Goal: Check status: Check status

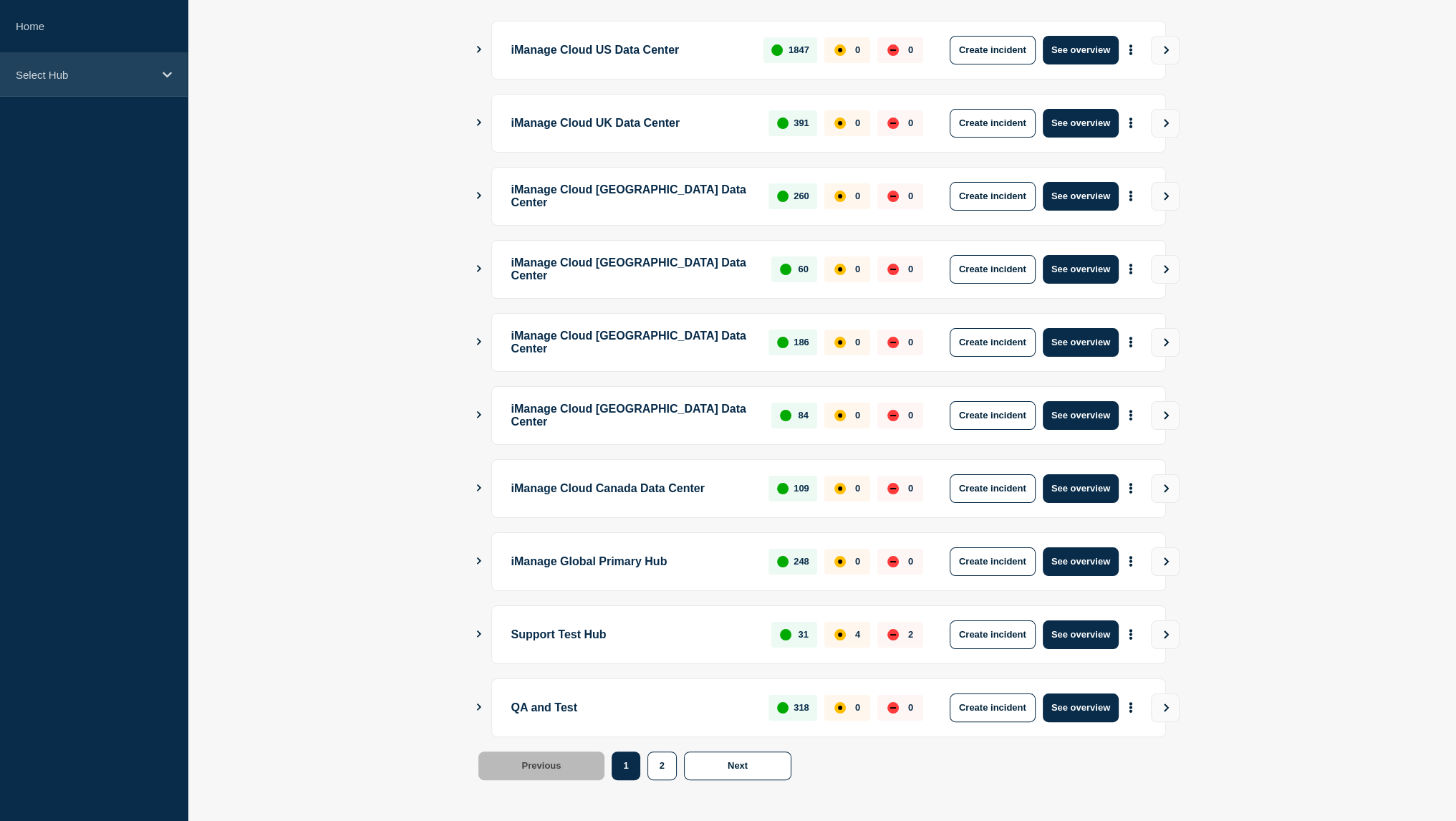
click at [158, 90] on div "Select Hub" at bounding box center [94, 75] width 187 height 44
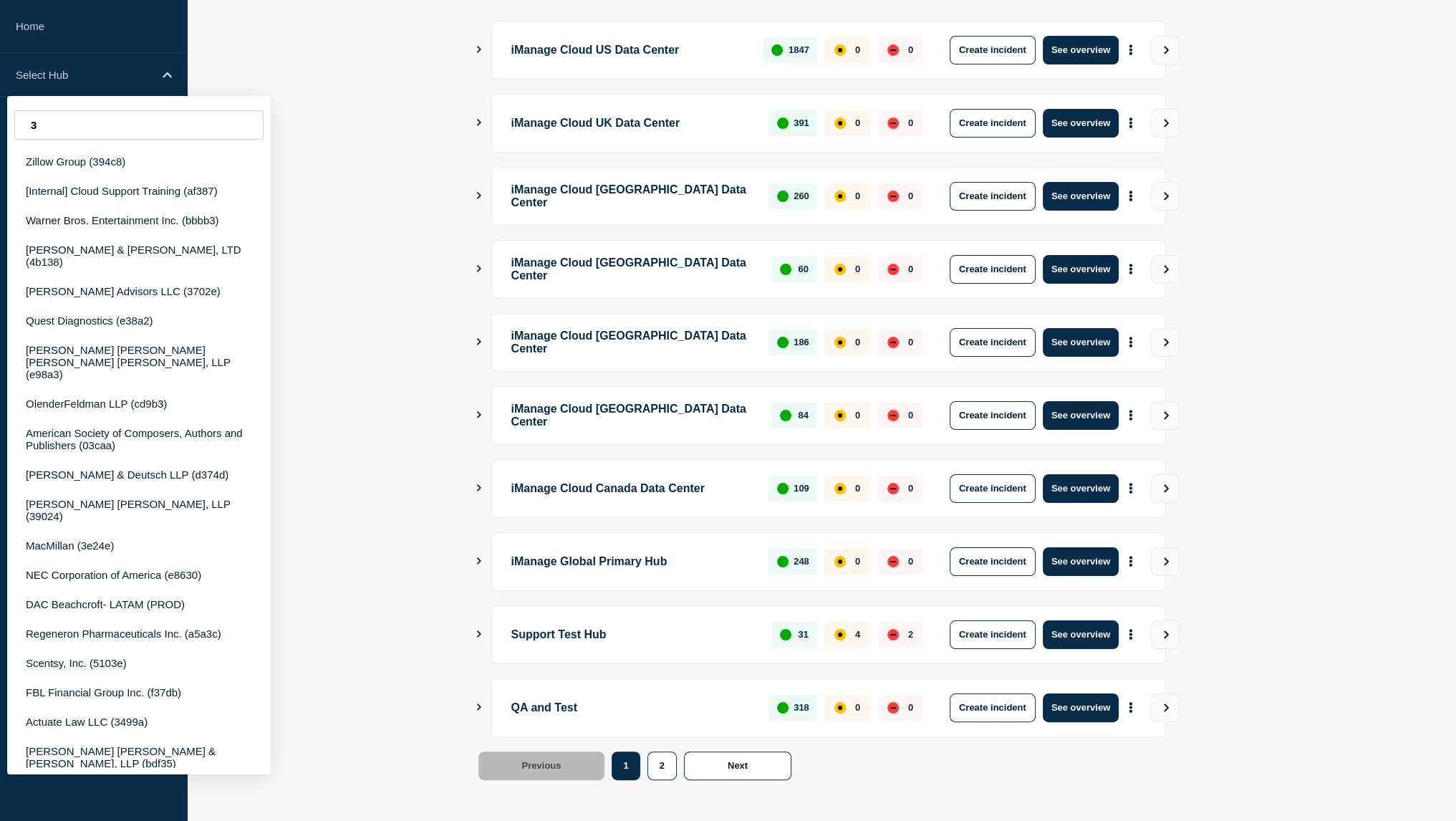
type input "3"
click at [599, 570] on p "iManage Global Primary Hub" at bounding box center [632, 561] width 242 height 29
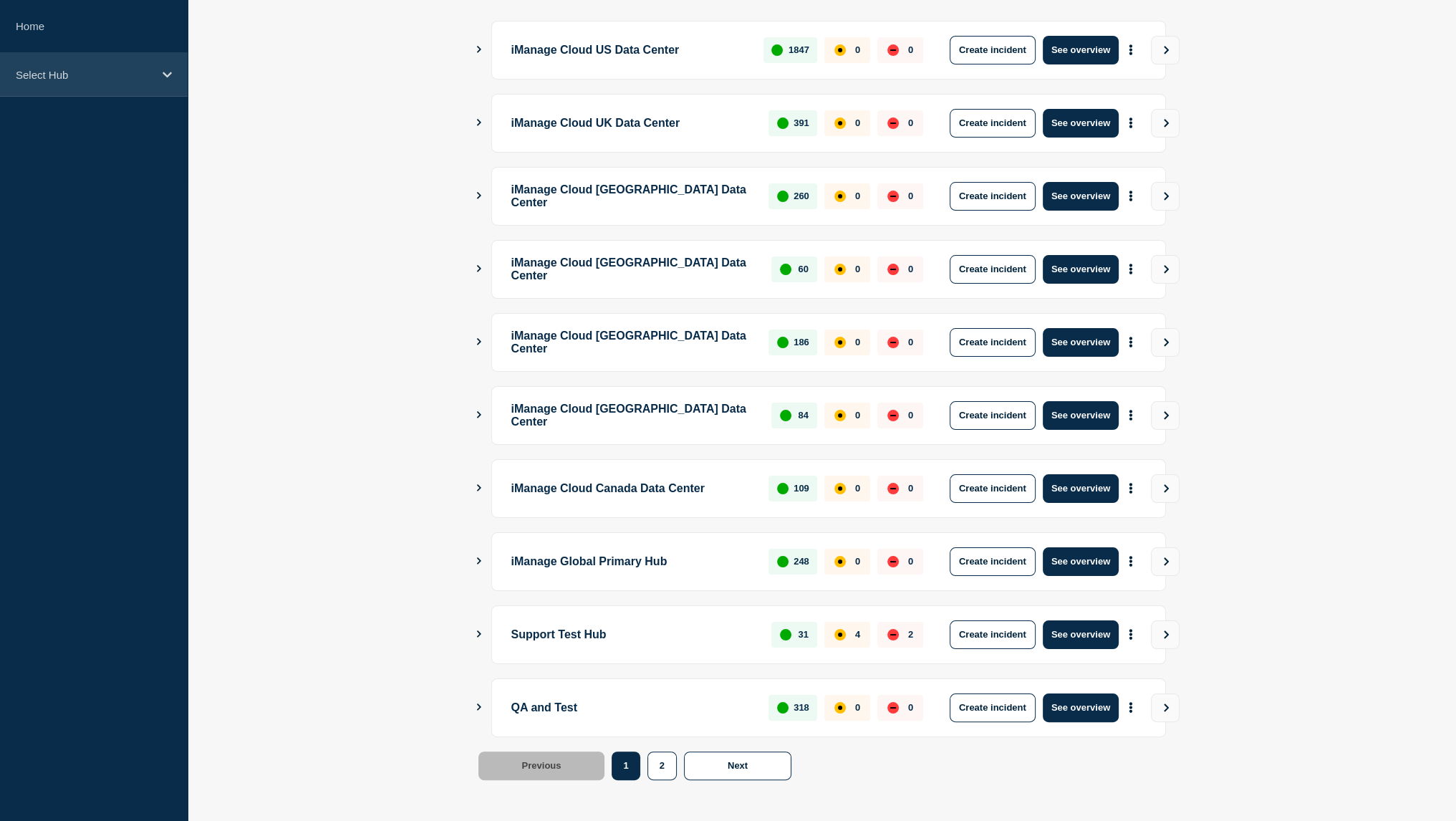
click at [138, 74] on p "Select Hub" at bounding box center [84, 74] width 138 height 12
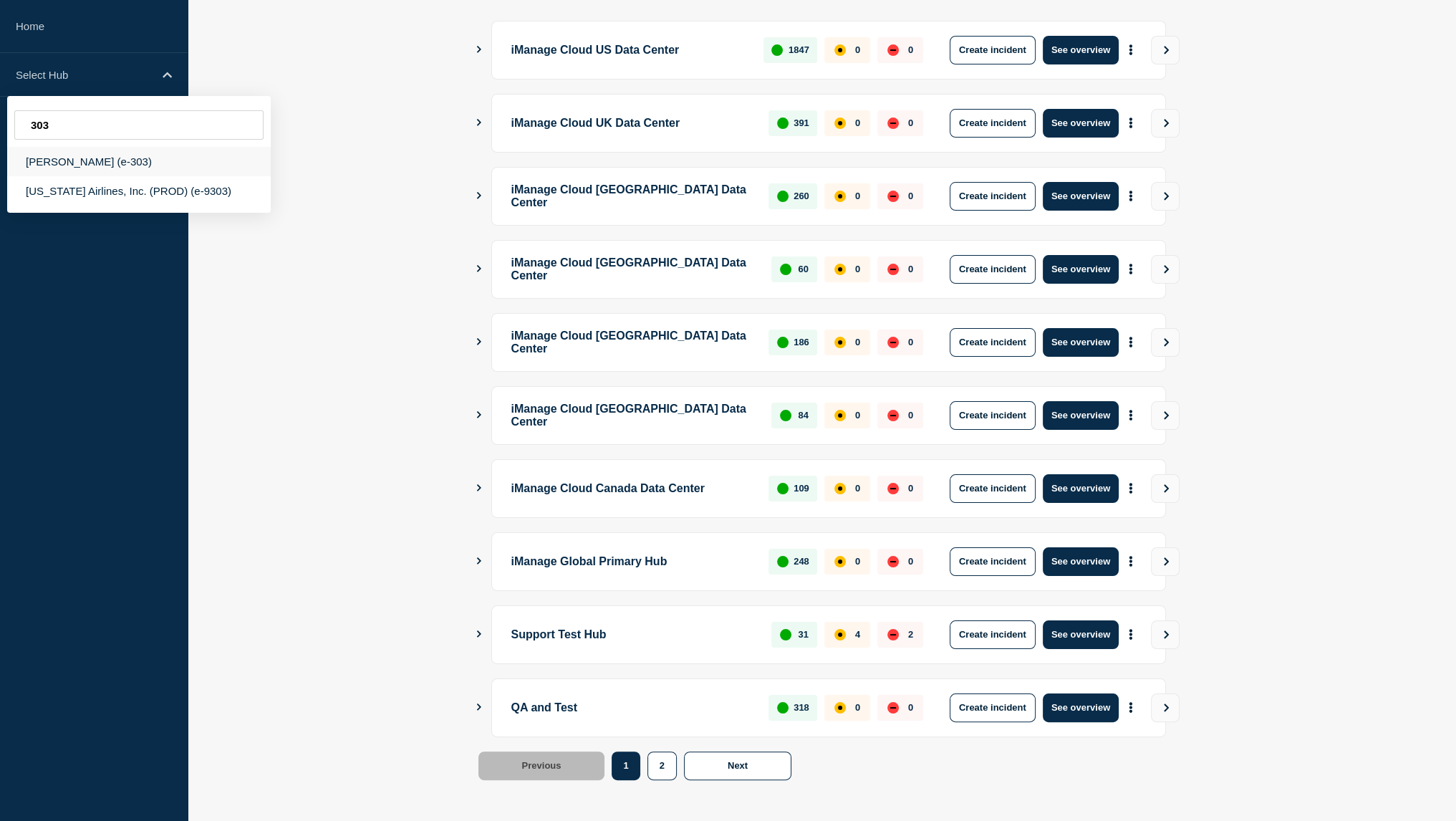
type input "303"
click at [114, 168] on div "[PERSON_NAME] (e-303)" at bounding box center [139, 161] width 263 height 29
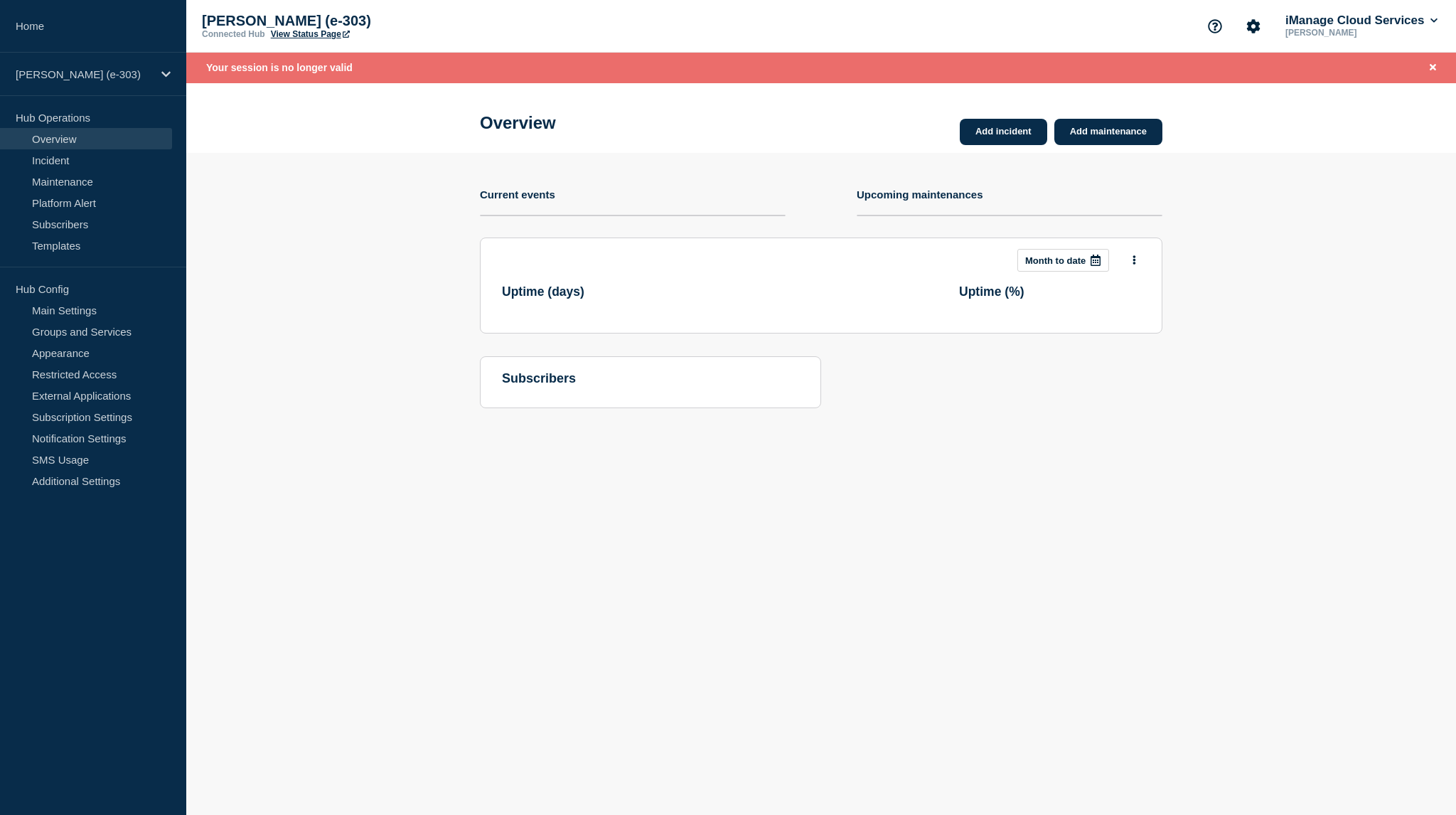
click at [307, 40] on div "Clifford Chance (e-303) Connected Hub View Status Page iManage Cloud Services R…" at bounding box center [821, 26] width 1270 height 53
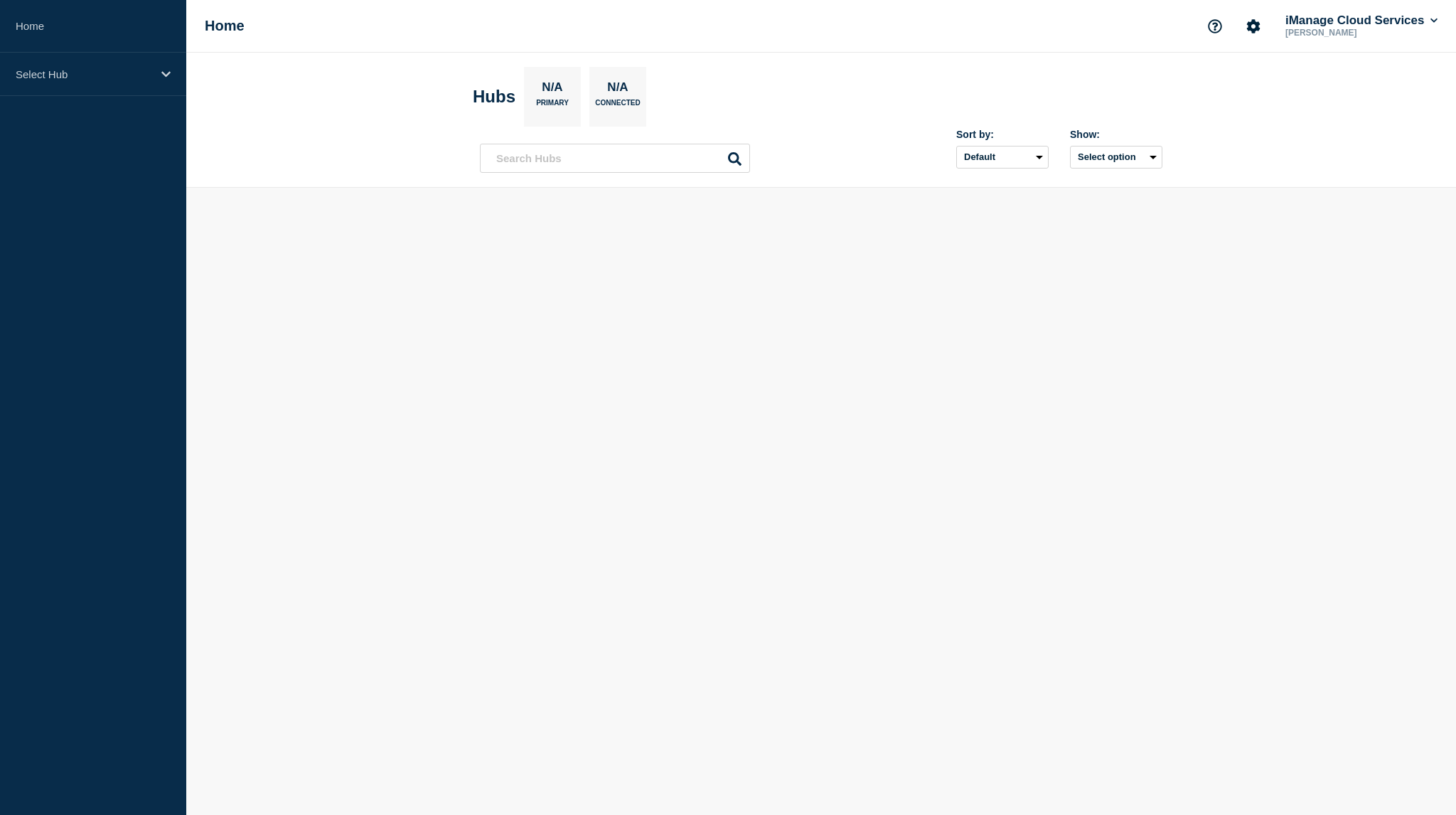
click at [69, 88] on div "Select Hub" at bounding box center [93, 74] width 186 height 44
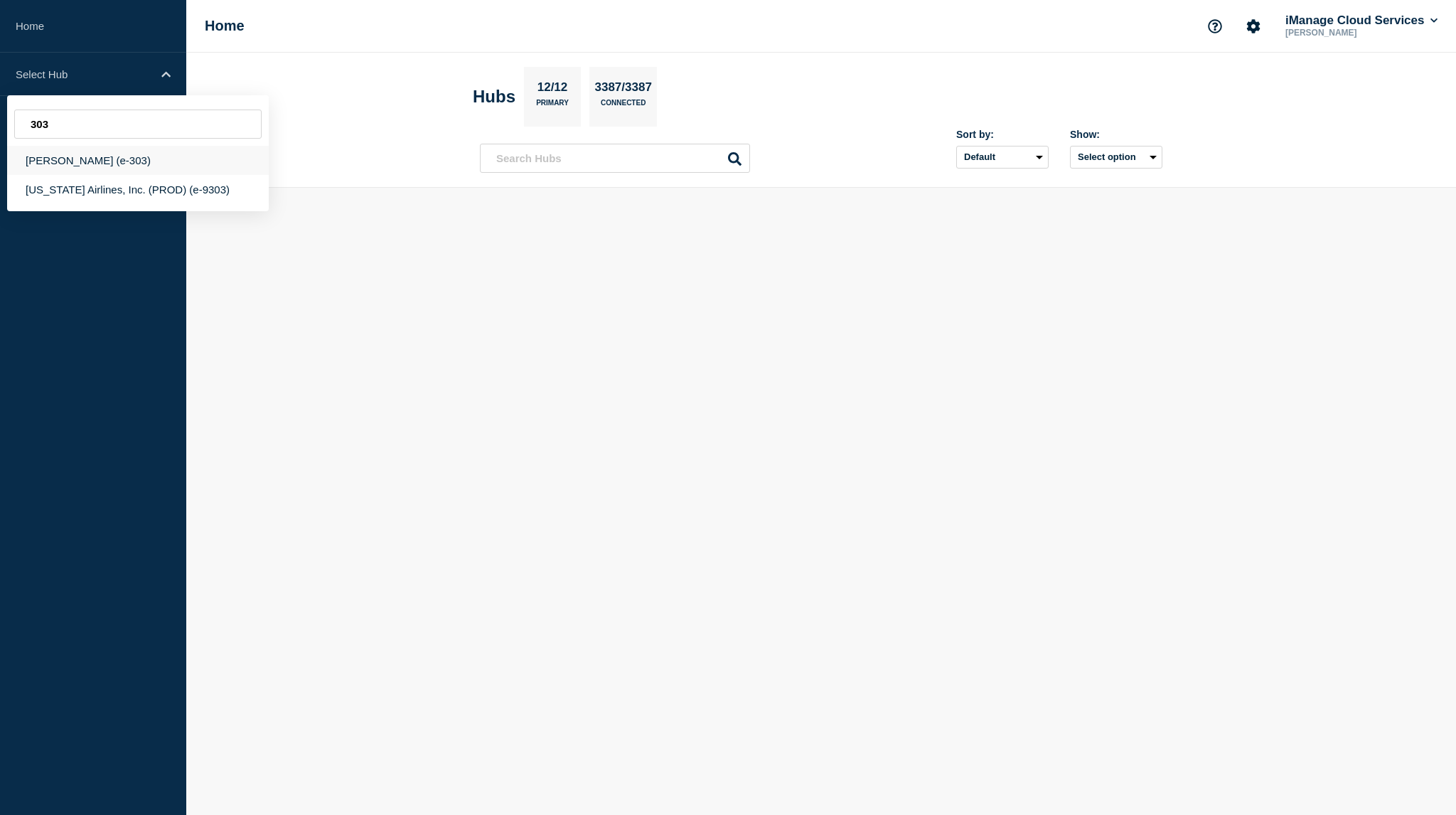
type input "303"
click at [86, 154] on div "[PERSON_NAME] (e-303)" at bounding box center [138, 160] width 261 height 29
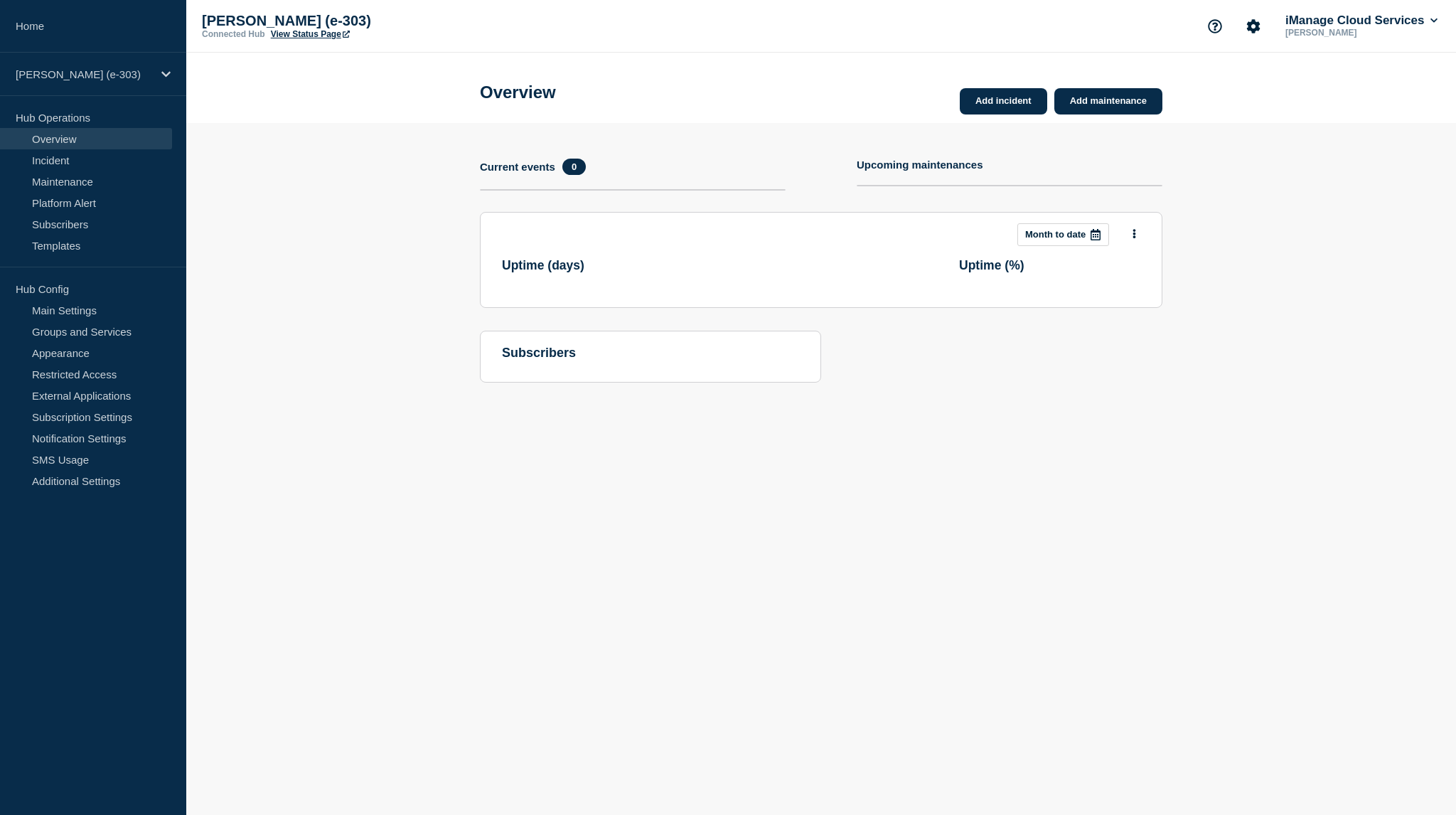
click at [313, 28] on p "[PERSON_NAME] (e-303)" at bounding box center [344, 21] width 285 height 17
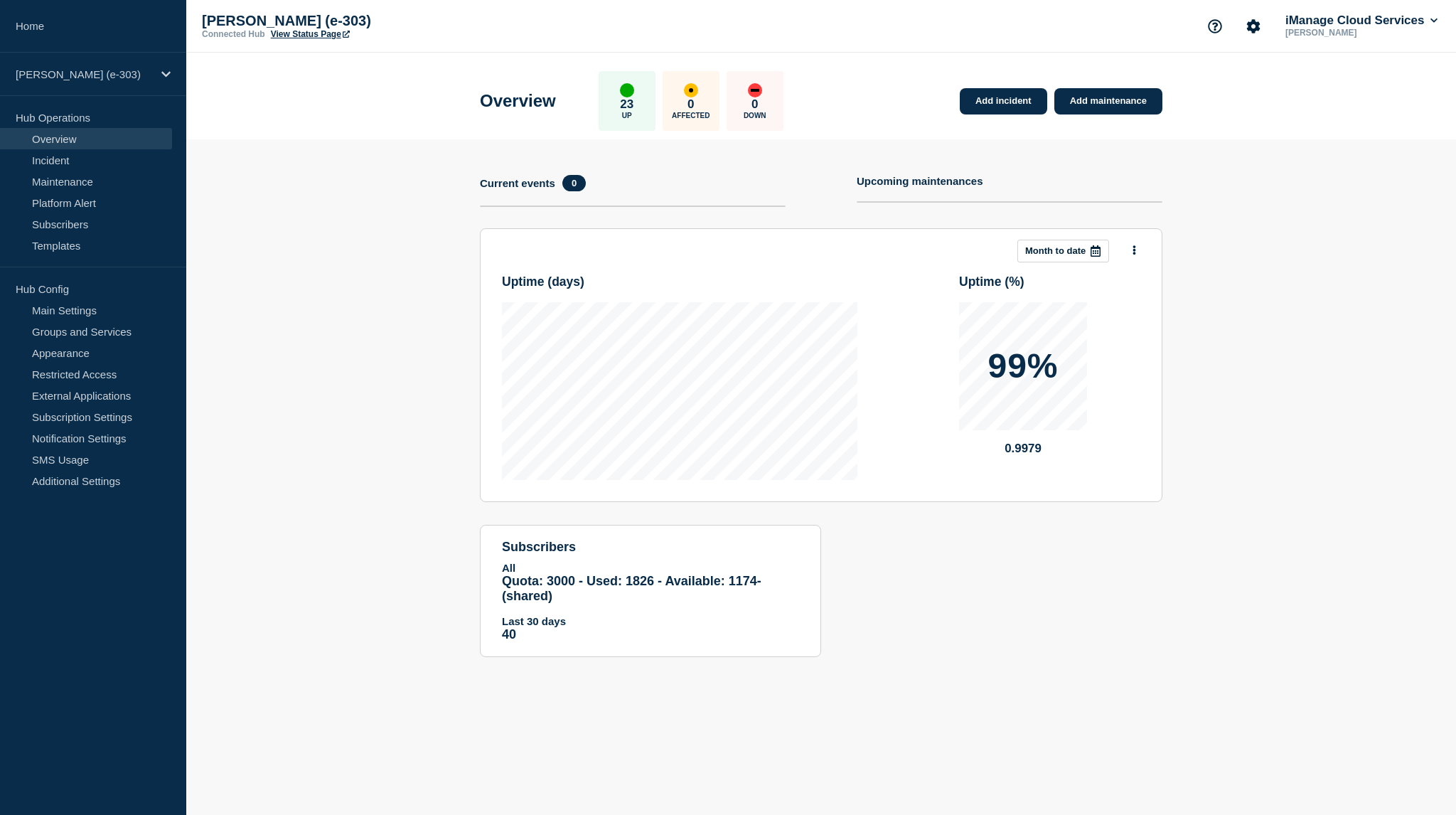
click at [303, 34] on link "View Status Page" at bounding box center [310, 33] width 79 height 10
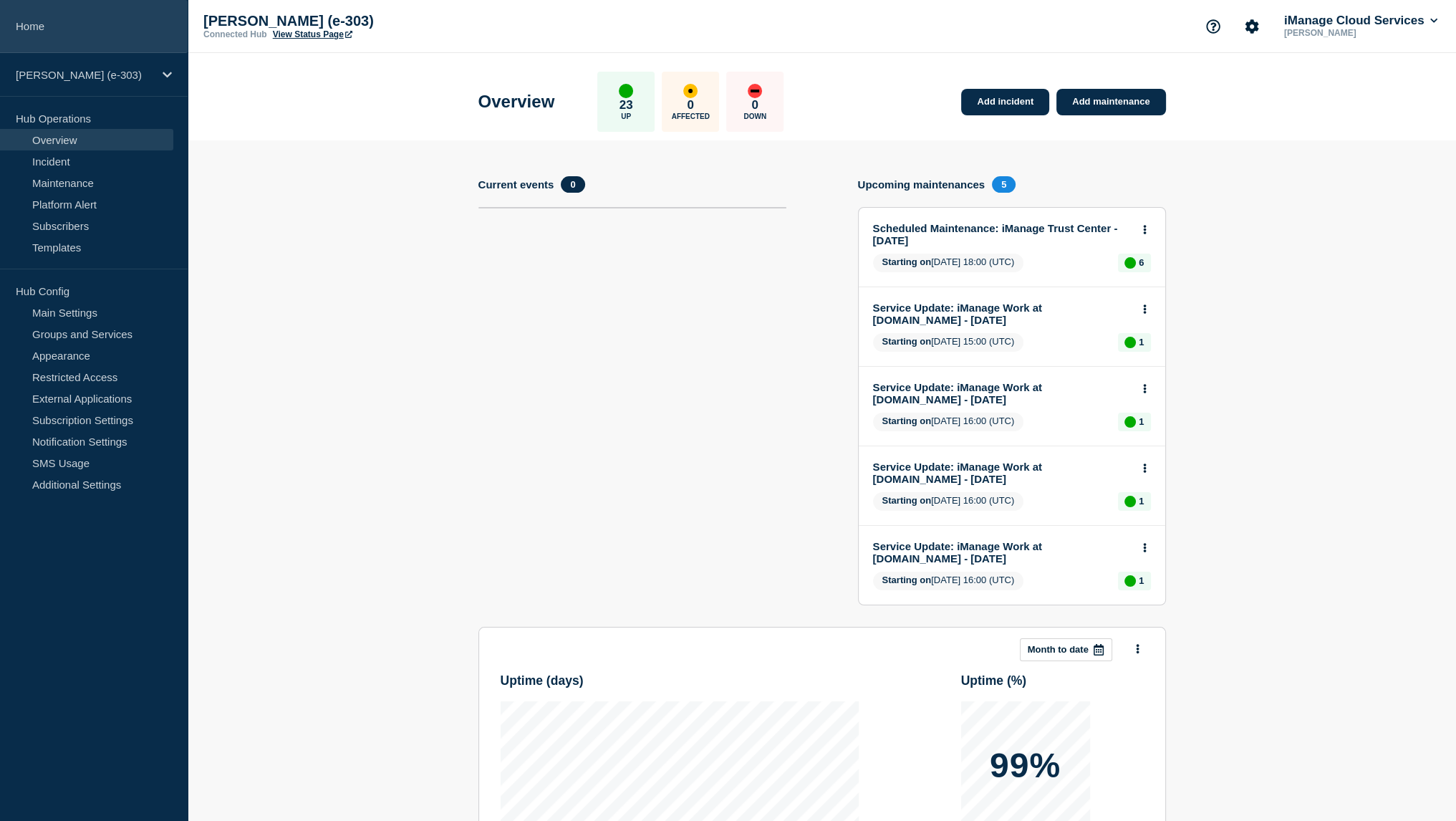
click at [145, 14] on link "Home" at bounding box center [94, 26] width 187 height 53
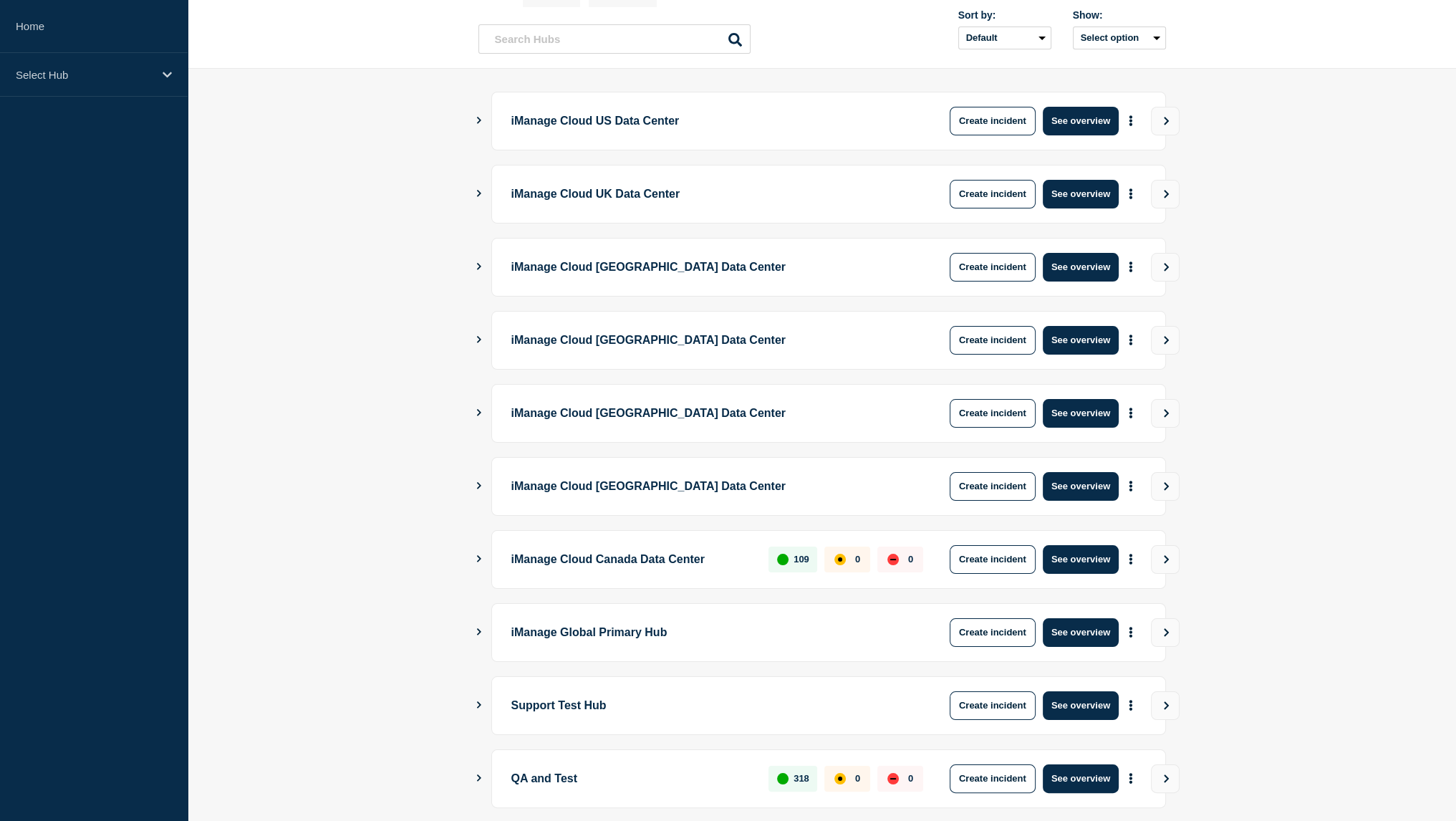
scroll to position [120, 0]
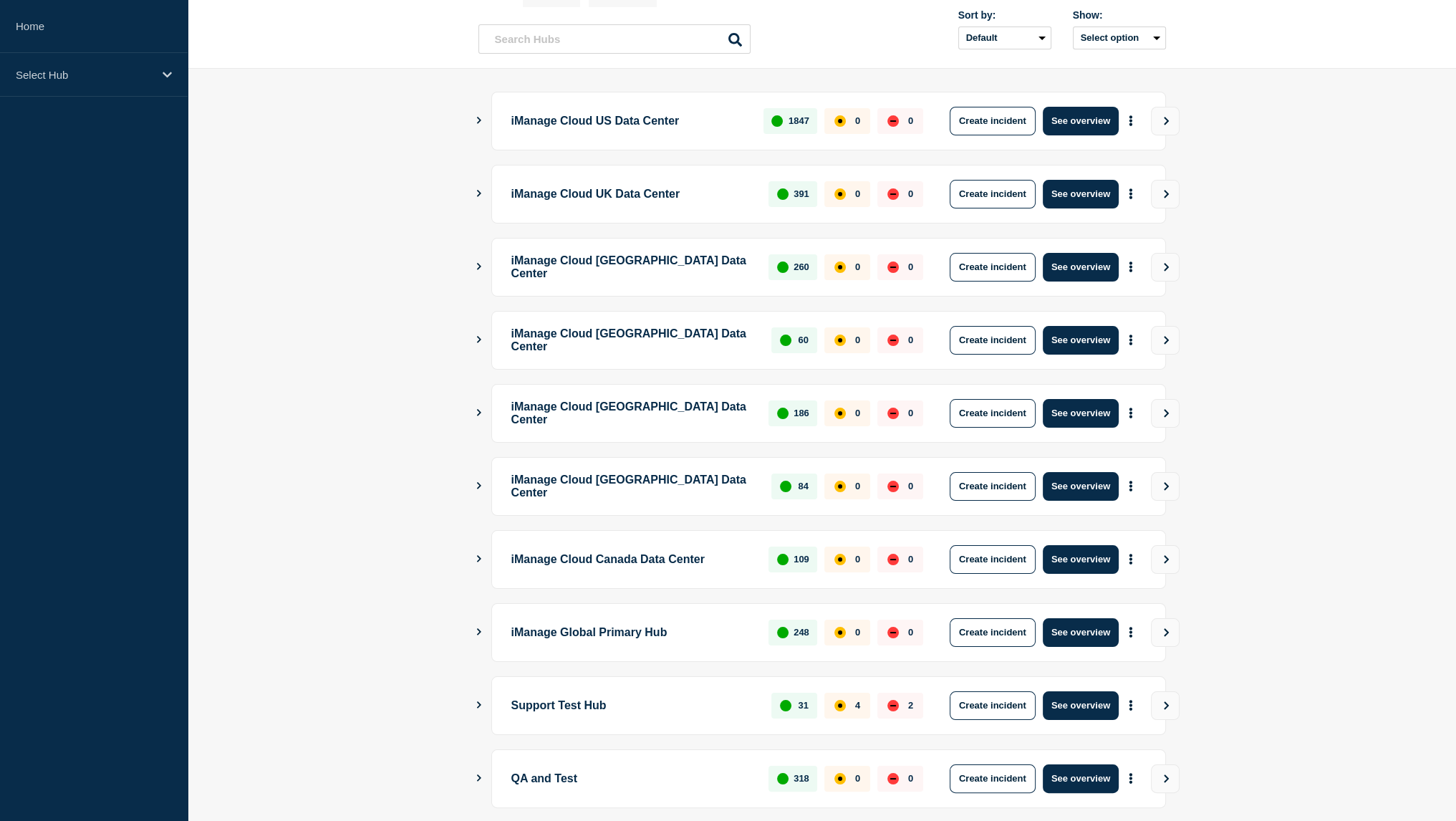
click at [636, 209] on div "iManage Cloud UK Data Center 391 0 0 Create incident See overview" at bounding box center [828, 194] width 675 height 59
click at [636, 193] on p "iManage Cloud UK Data Center" at bounding box center [632, 194] width 242 height 29
click at [1062, 189] on button "See overview" at bounding box center [1080, 194] width 76 height 29
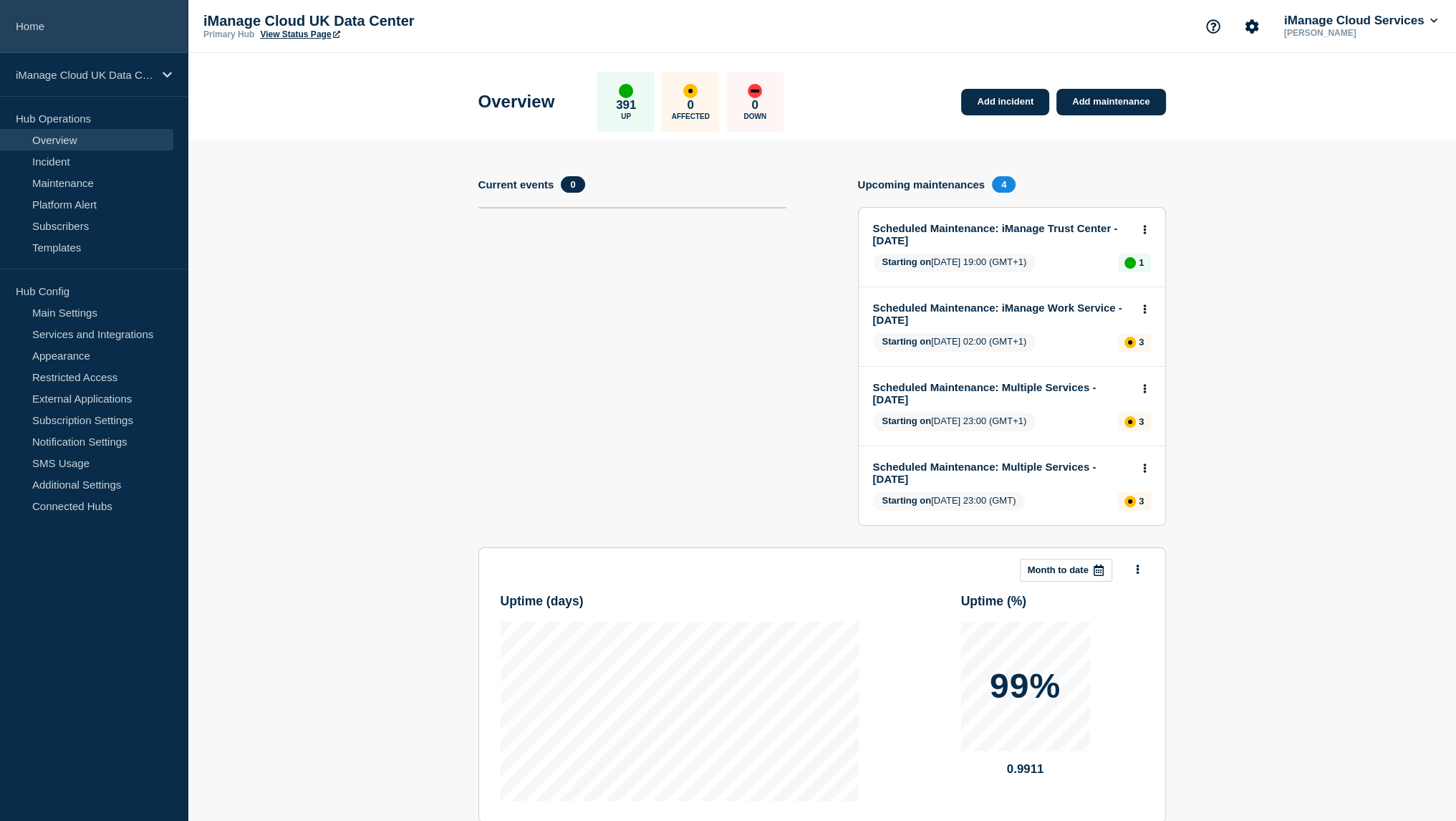
click at [123, 36] on link "Home" at bounding box center [94, 26] width 187 height 53
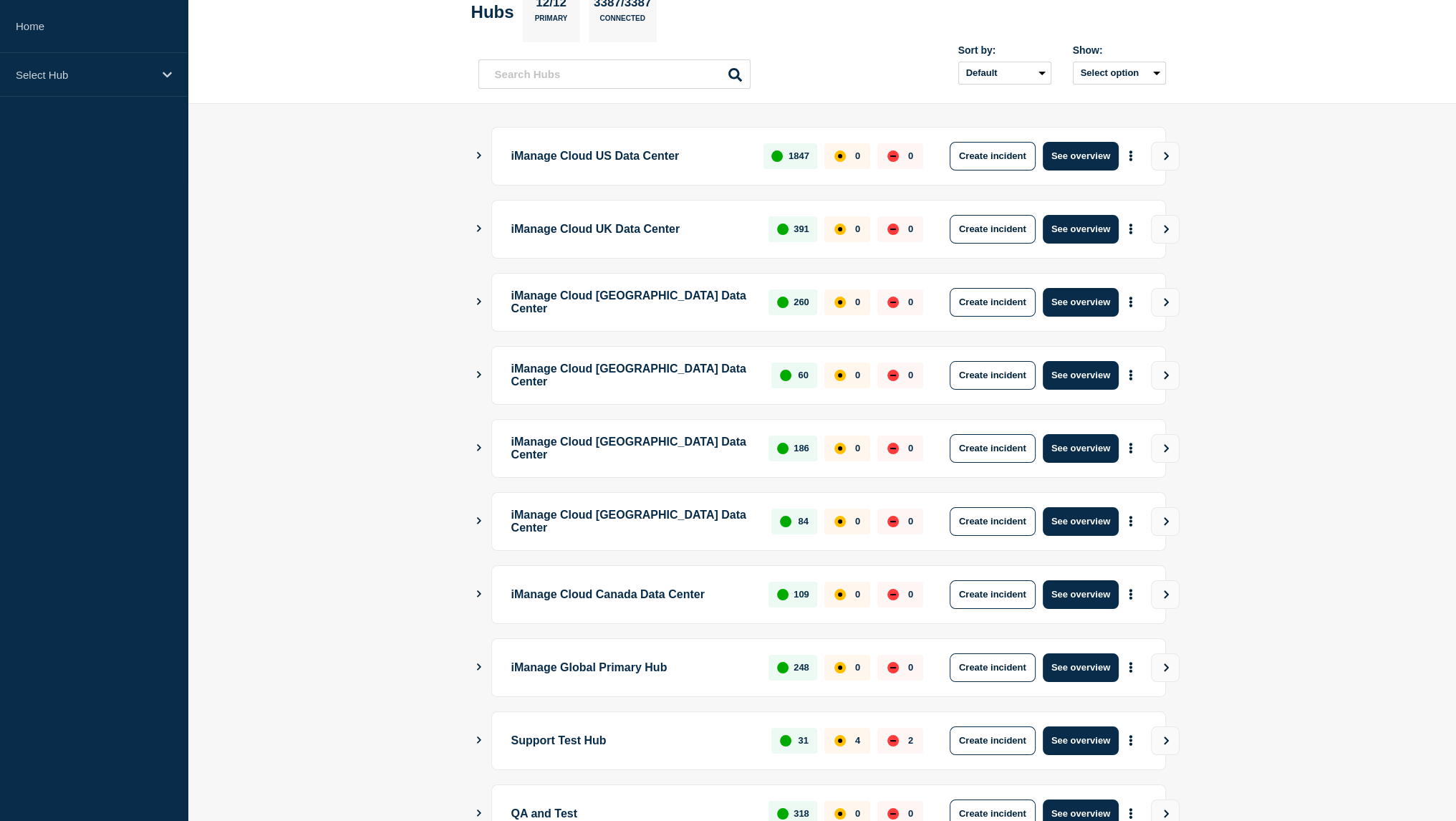
scroll to position [83, 0]
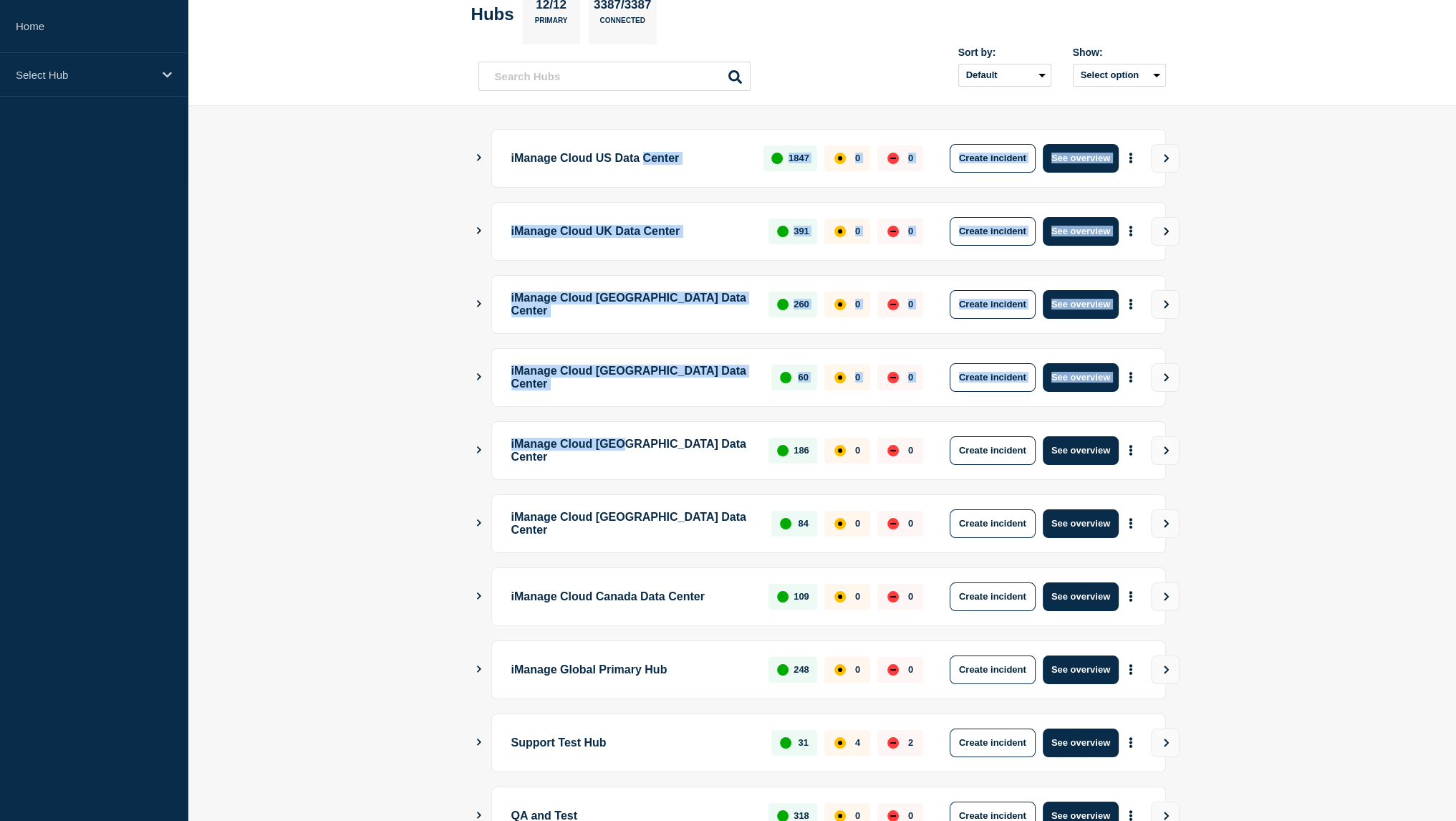
drag, startPoint x: 660, startPoint y: 147, endPoint x: 639, endPoint y: 425, distance: 278.8
click at [639, 425] on ul "iManage Cloud US Data Center 1847 0 0 Create incident See overview iManage Clou…" at bounding box center [823, 487] width 688 height 716
click at [639, 425] on div "iManage Cloud [GEOGRAPHIC_DATA] Data Center 186 0 0 Create incident See overview" at bounding box center [828, 450] width 675 height 59
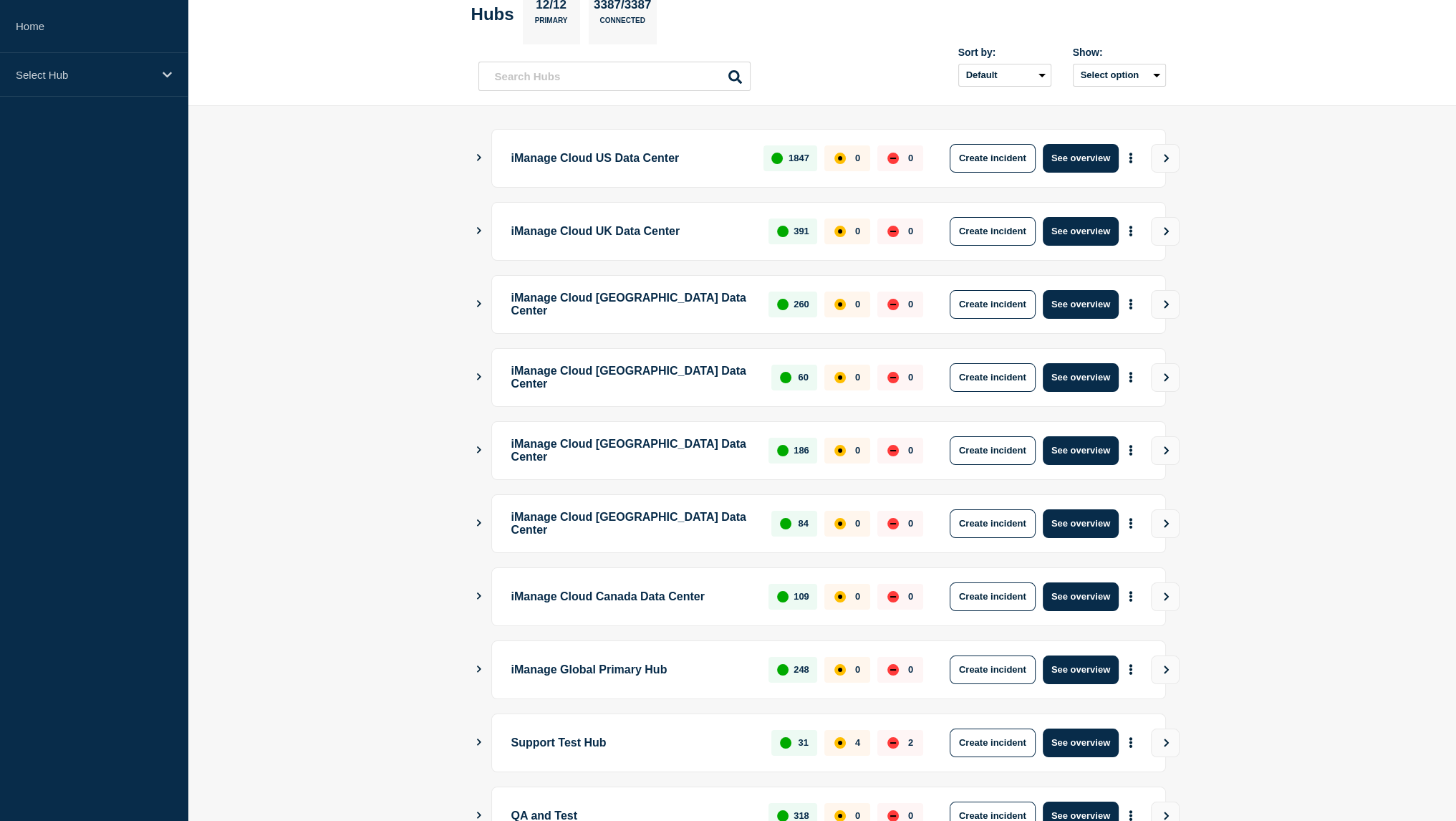
click at [666, 167] on p "iManage Cloud US Data Center" at bounding box center [630, 158] width 236 height 29
click at [685, 221] on p "iManage Cloud UK Data Center" at bounding box center [632, 231] width 242 height 29
click at [685, 303] on p "iManage Cloud [GEOGRAPHIC_DATA] Data Center" at bounding box center [632, 305] width 242 height 29
click at [654, 598] on p "iManage Cloud Canada Data Center" at bounding box center [632, 596] width 242 height 29
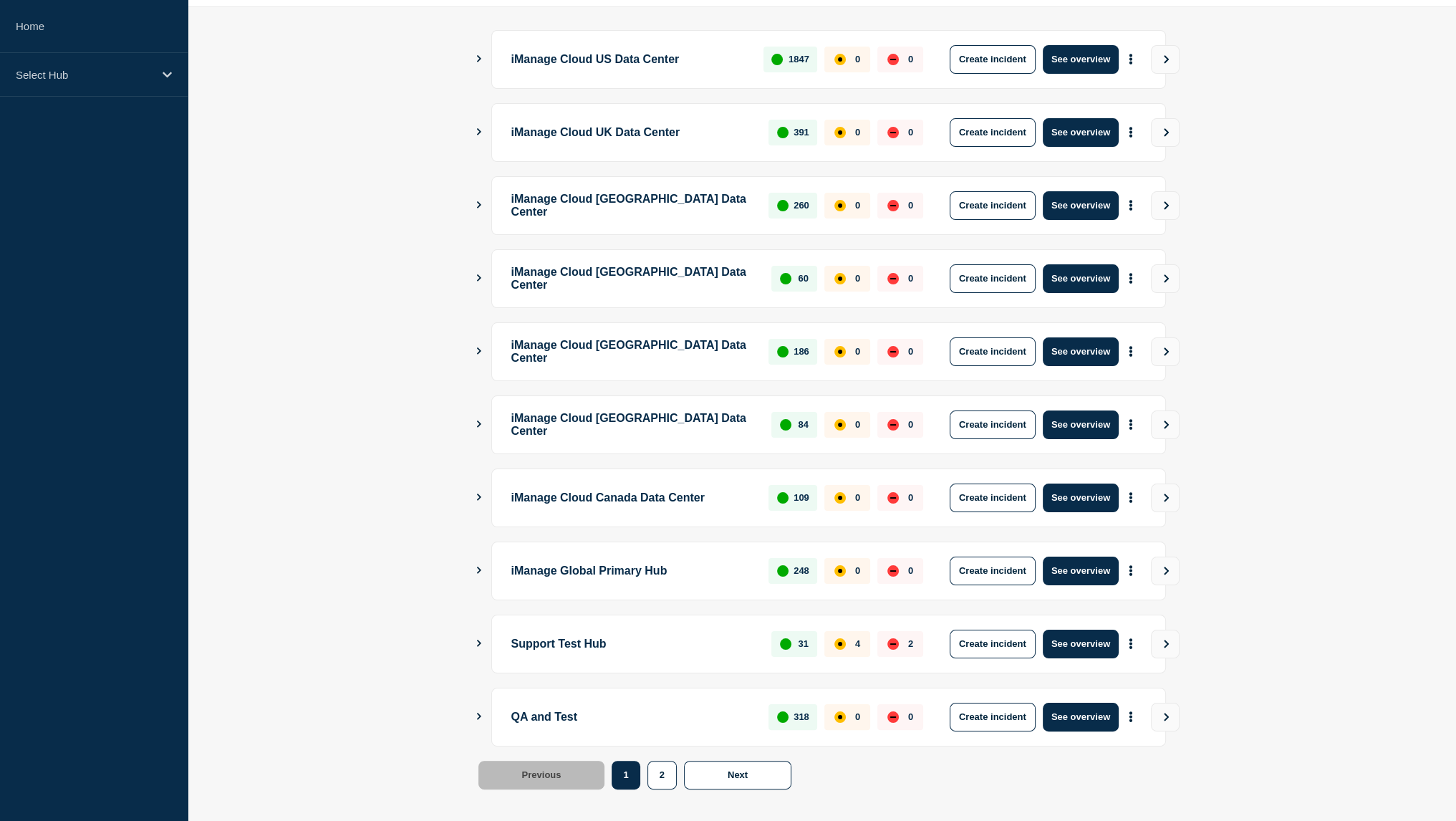
scroll to position [187, 0]
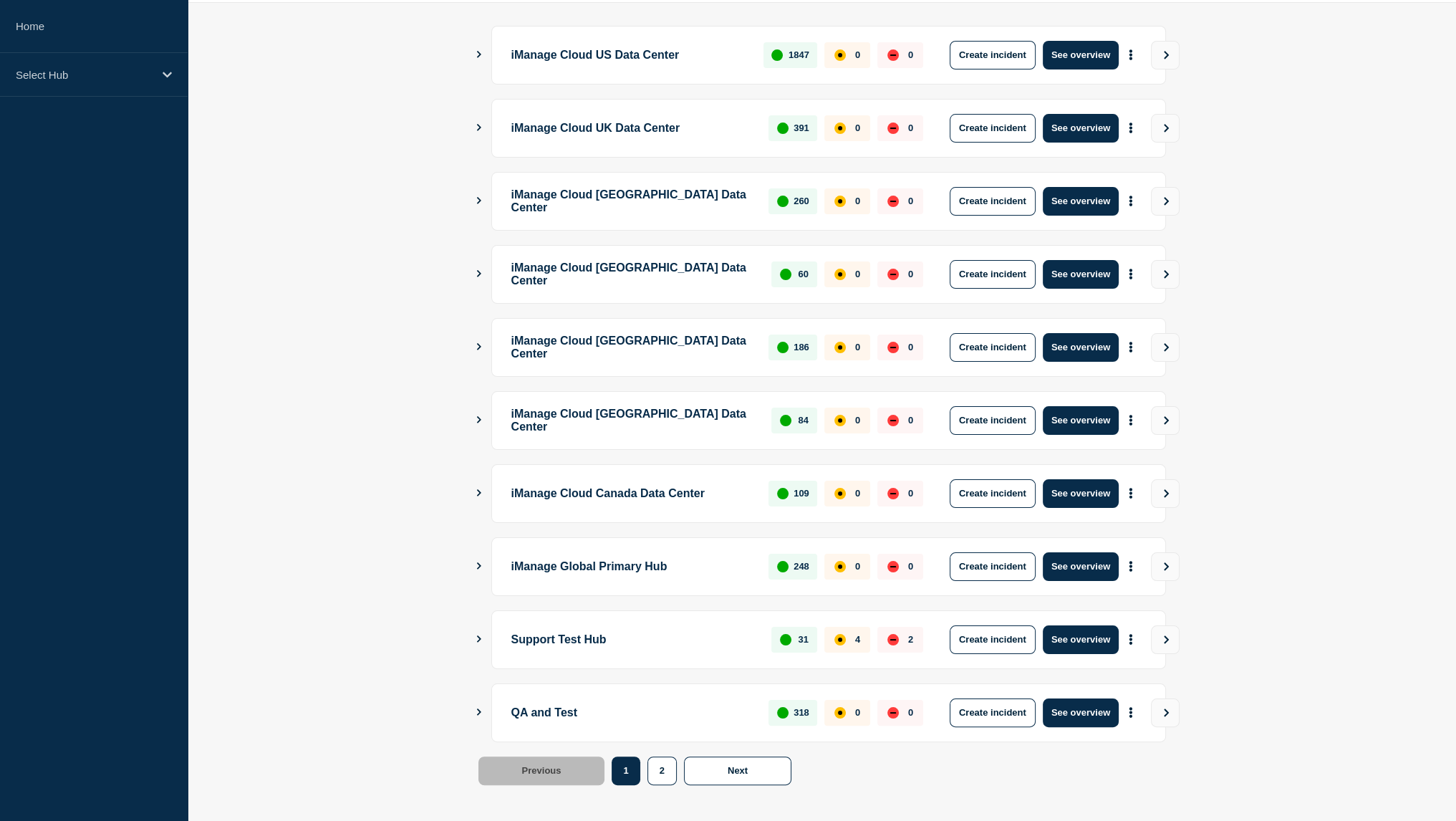
click at [627, 588] on div "iManage Global Primary Hub 248 0 0 Create incident See overview" at bounding box center [828, 566] width 675 height 59
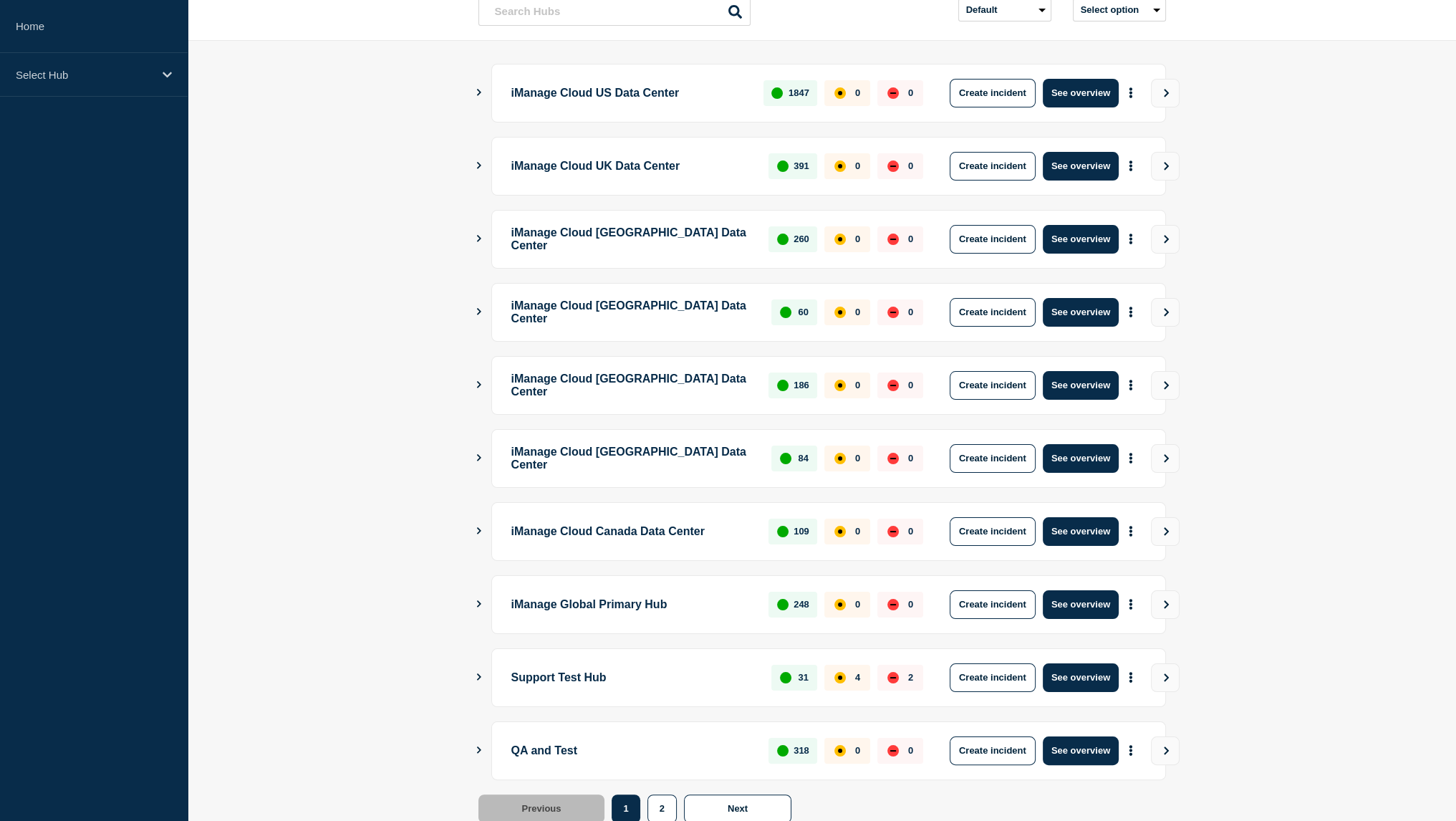
scroll to position [88, 0]
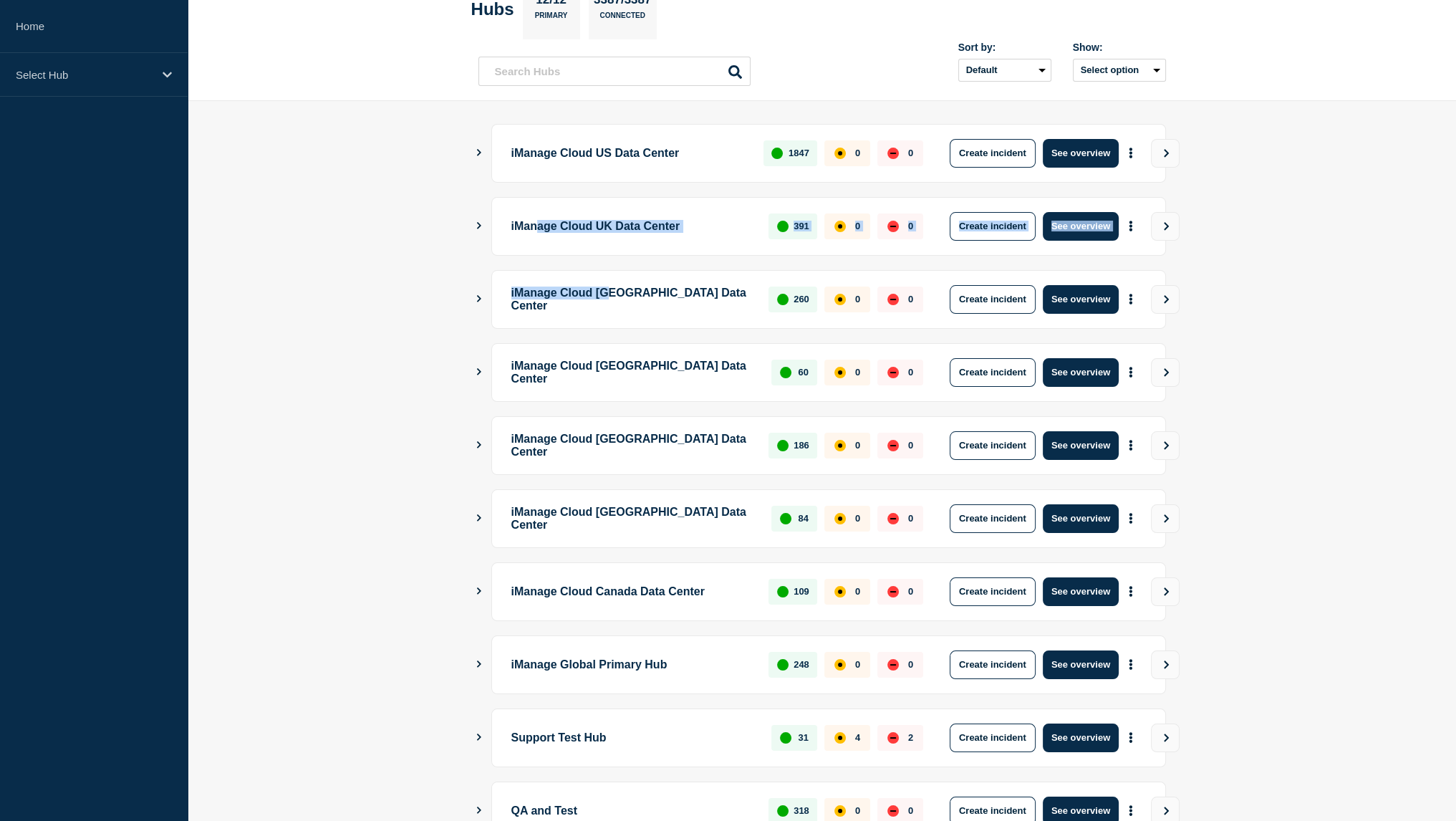
drag, startPoint x: 542, startPoint y: 233, endPoint x: 627, endPoint y: 273, distance: 93.9
click at [627, 273] on ul "iManage Cloud US Data Center 1847 0 0 Create incident See overview iManage Clou…" at bounding box center [823, 482] width 688 height 716
click at [682, 354] on div "iManage Cloud Brazil Data Center 60 0 0 Create incident See overview" at bounding box center [828, 372] width 675 height 59
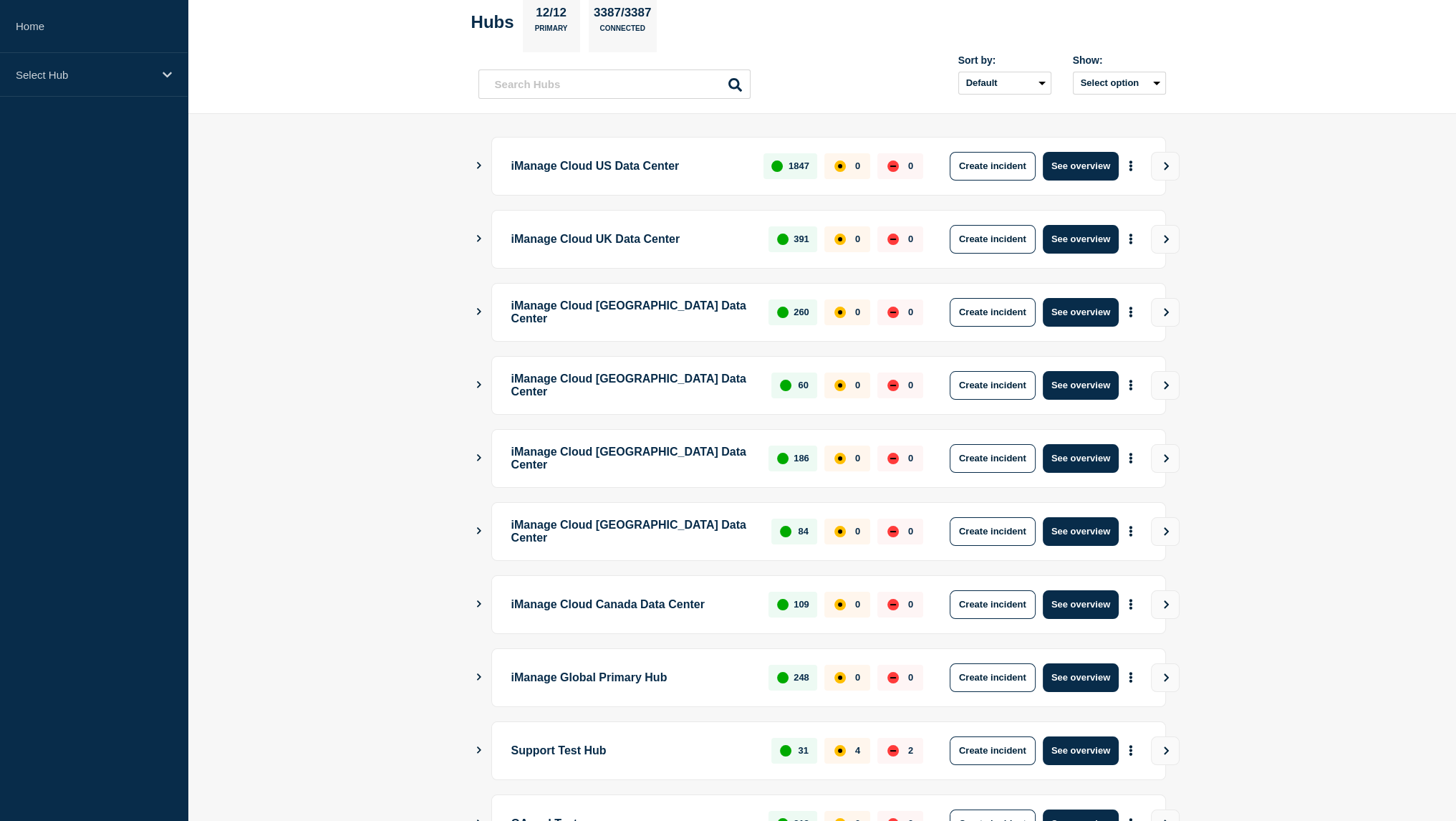
scroll to position [74, 0]
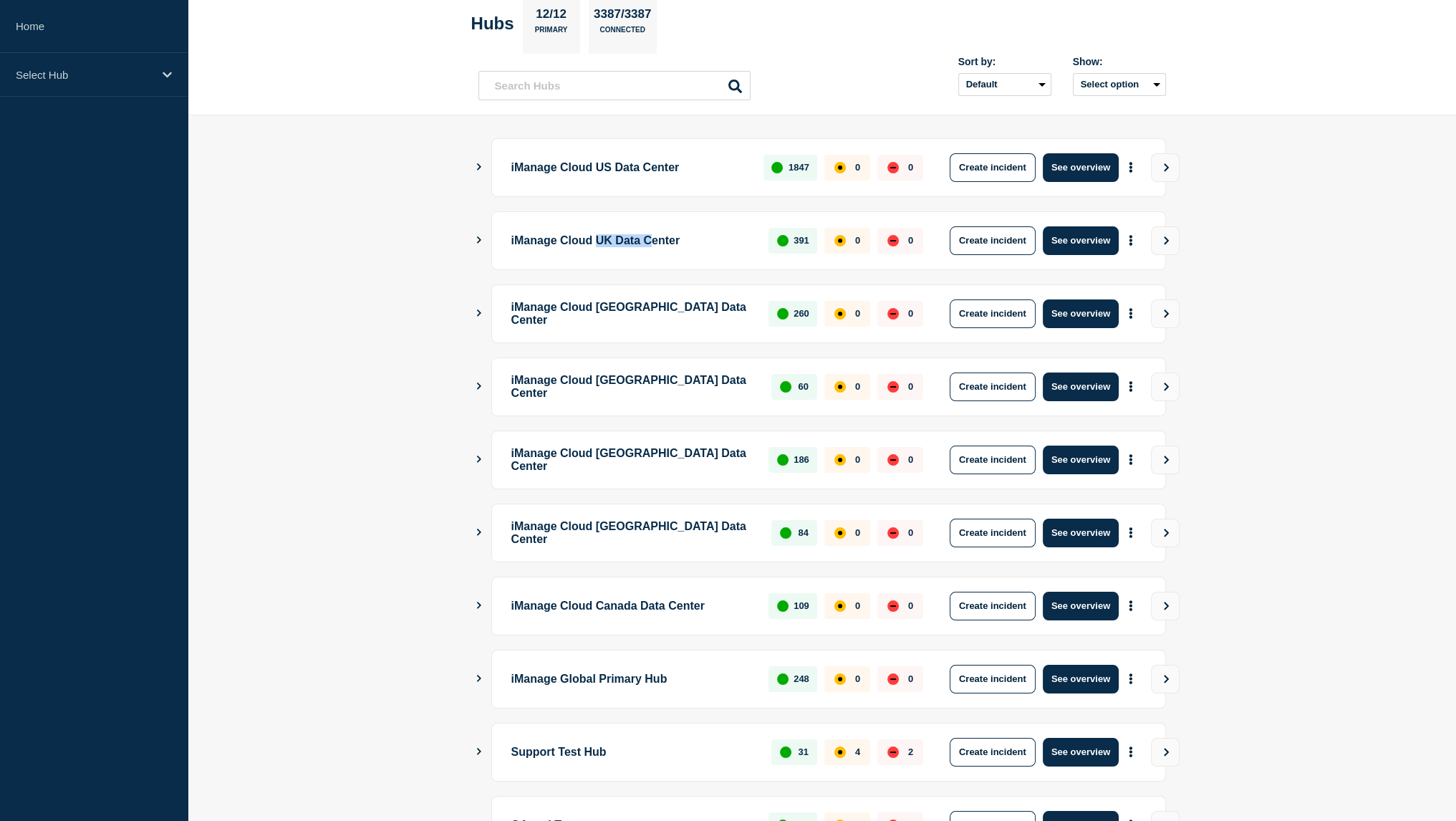
drag, startPoint x: 606, startPoint y: 239, endPoint x: 669, endPoint y: 238, distance: 63.0
click at [669, 238] on p "iManage Cloud UK Data Center" at bounding box center [632, 240] width 242 height 29
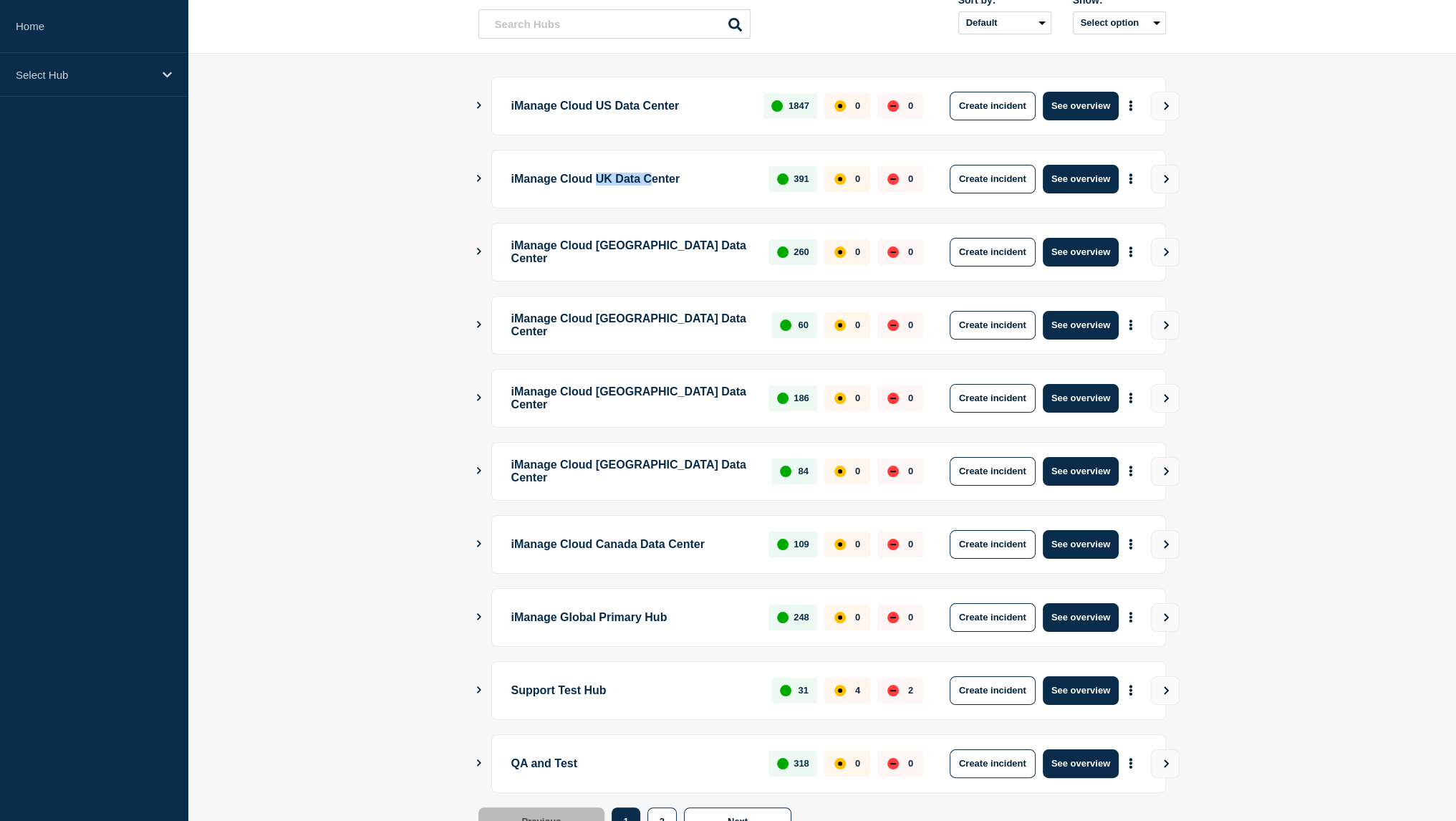
scroll to position [191, 0]
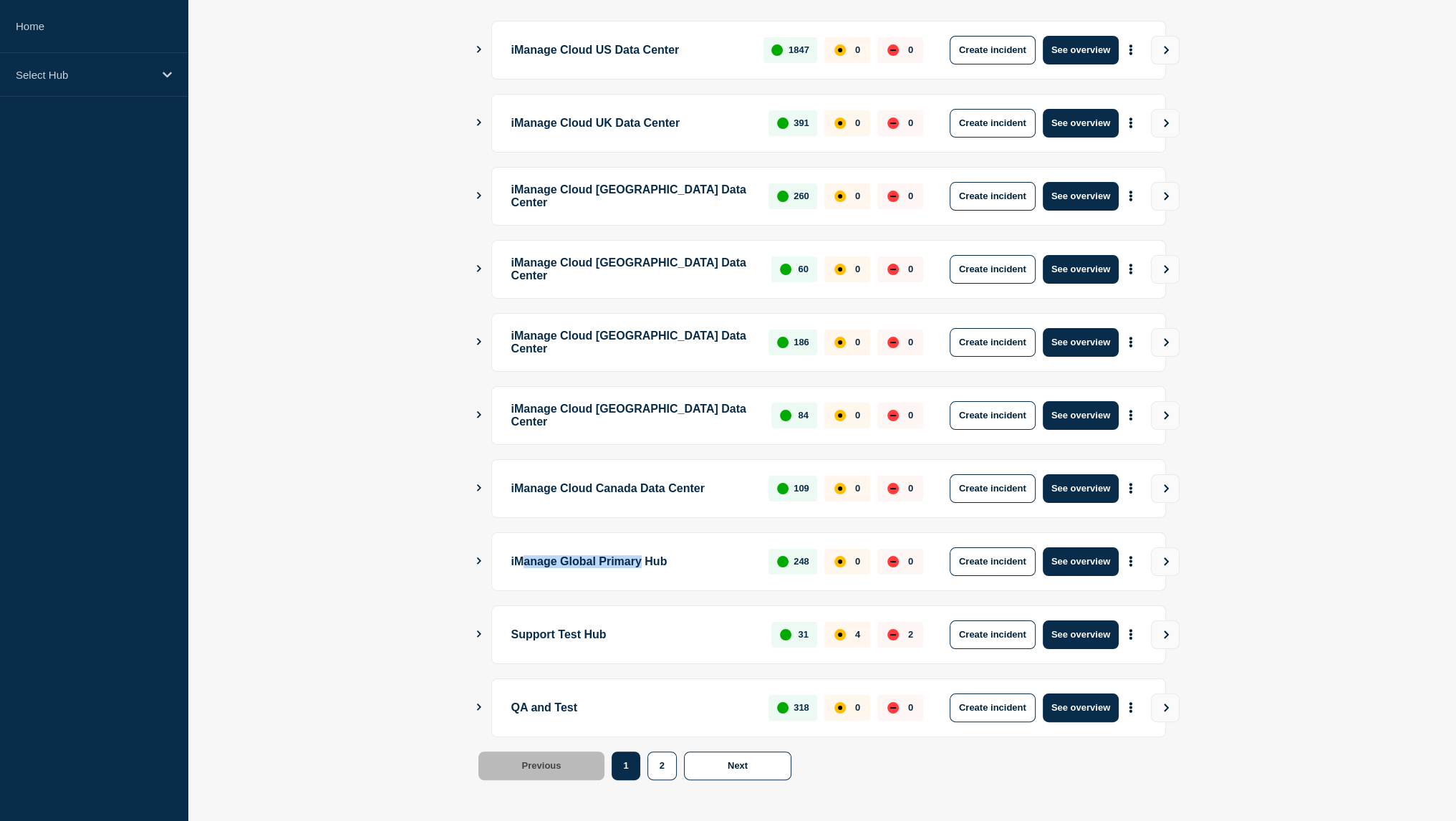
drag, startPoint x: 522, startPoint y: 557, endPoint x: 658, endPoint y: 567, distance: 136.4
click at [658, 567] on p "iManage Global Primary Hub" at bounding box center [632, 561] width 242 height 29
drag, startPoint x: 542, startPoint y: 691, endPoint x: 585, endPoint y: 692, distance: 43.0
click at [585, 694] on p "QA and Test" at bounding box center [632, 708] width 242 height 29
drag, startPoint x: 521, startPoint y: 639, endPoint x: 570, endPoint y: 630, distance: 49.8
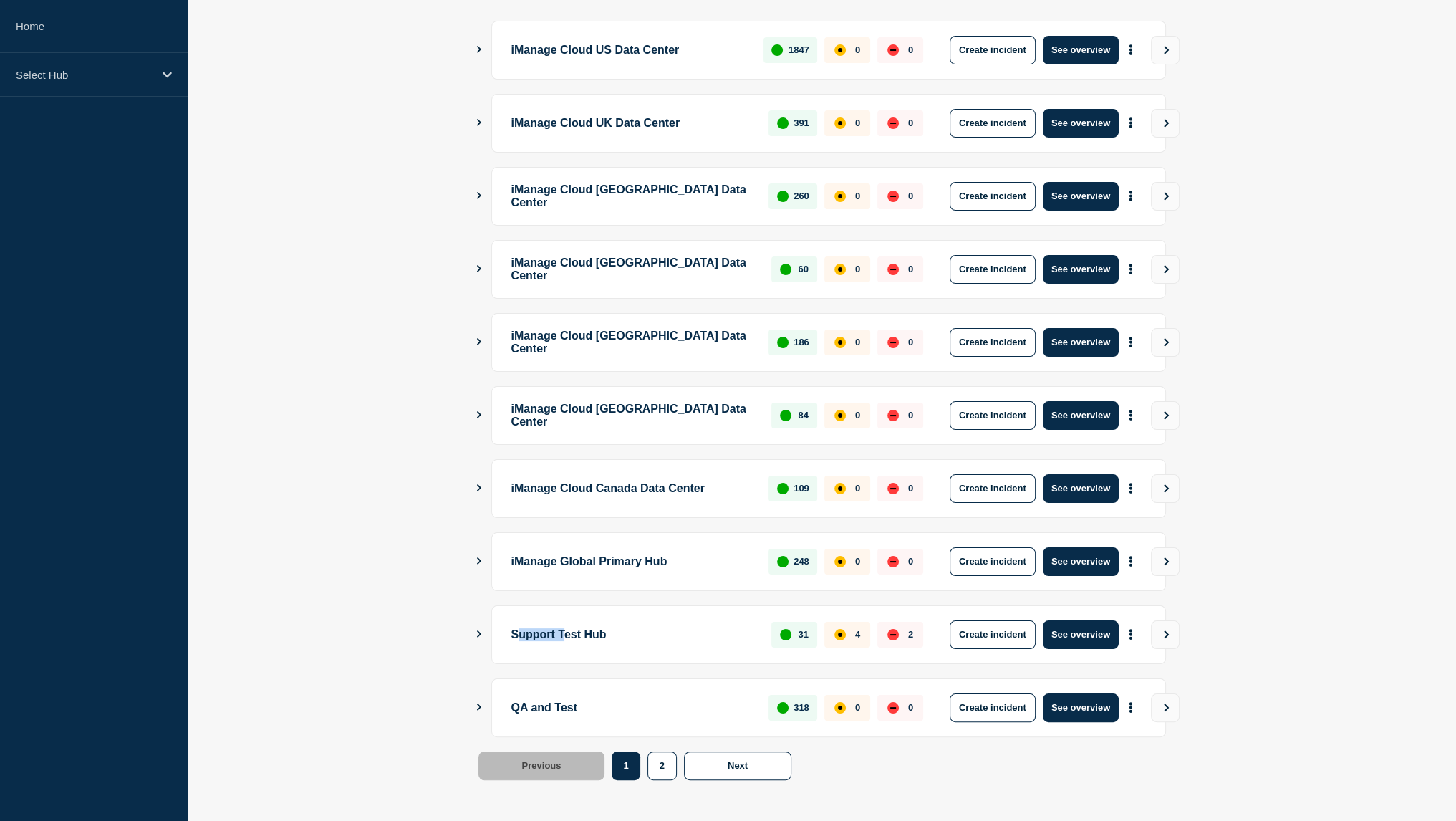
click at [570, 630] on p "Support Test Hub" at bounding box center [633, 634] width 245 height 29
drag, startPoint x: 551, startPoint y: 557, endPoint x: 636, endPoint y: 548, distance: 85.5
click at [636, 548] on p "iManage Global Primary Hub" at bounding box center [632, 561] width 242 height 29
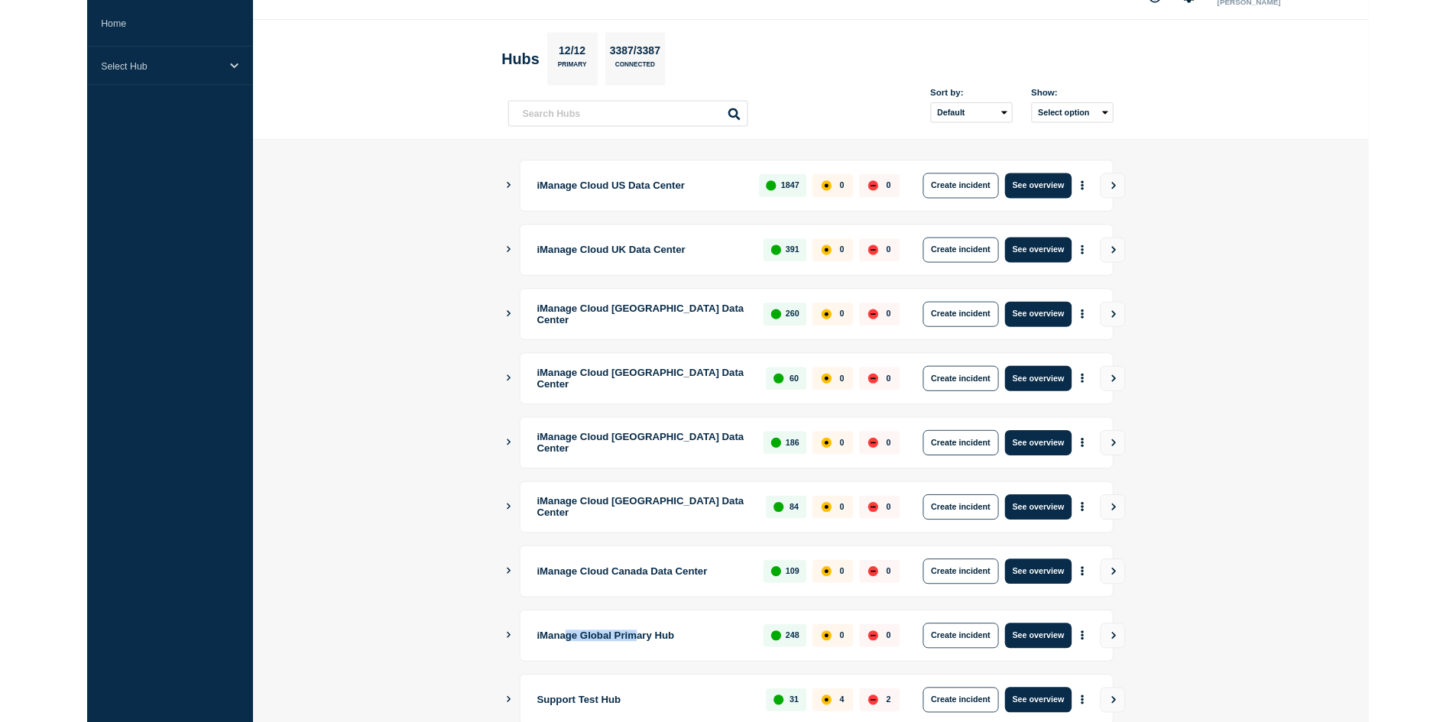
scroll to position [0, 0]
